Goal: Check status: Check status

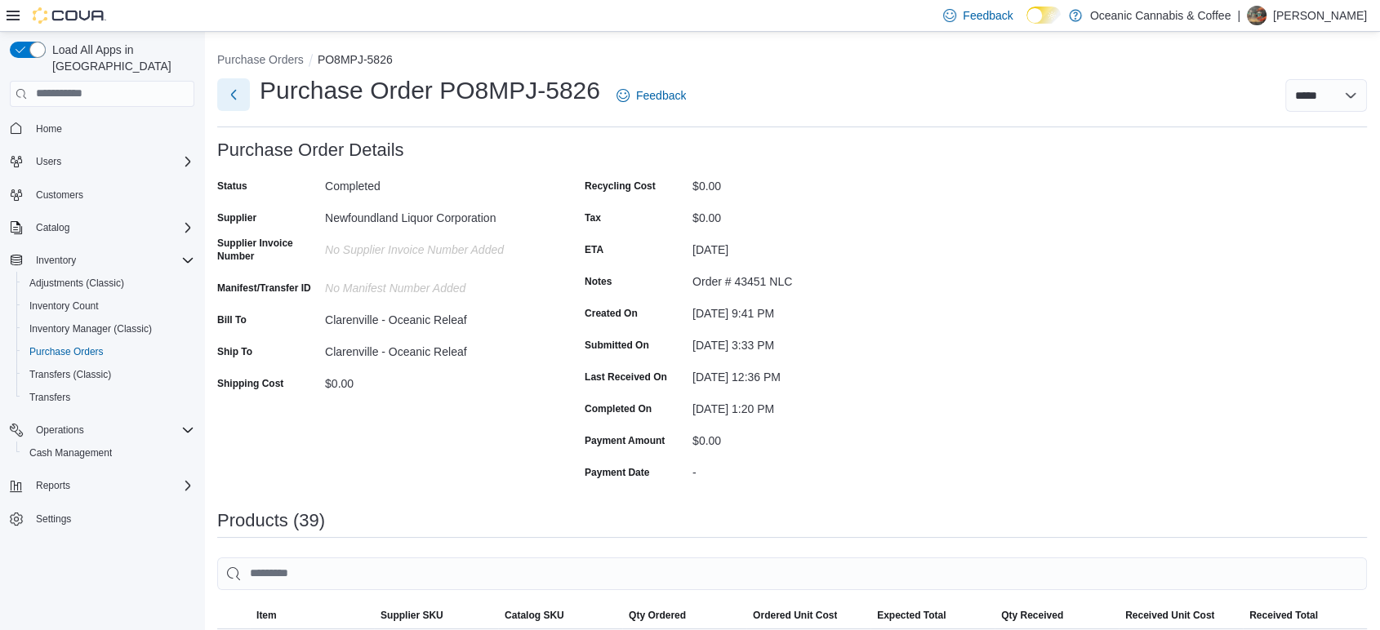
click at [232, 104] on button "Next" at bounding box center [233, 94] width 33 height 33
